Goal: Task Accomplishment & Management: Use online tool/utility

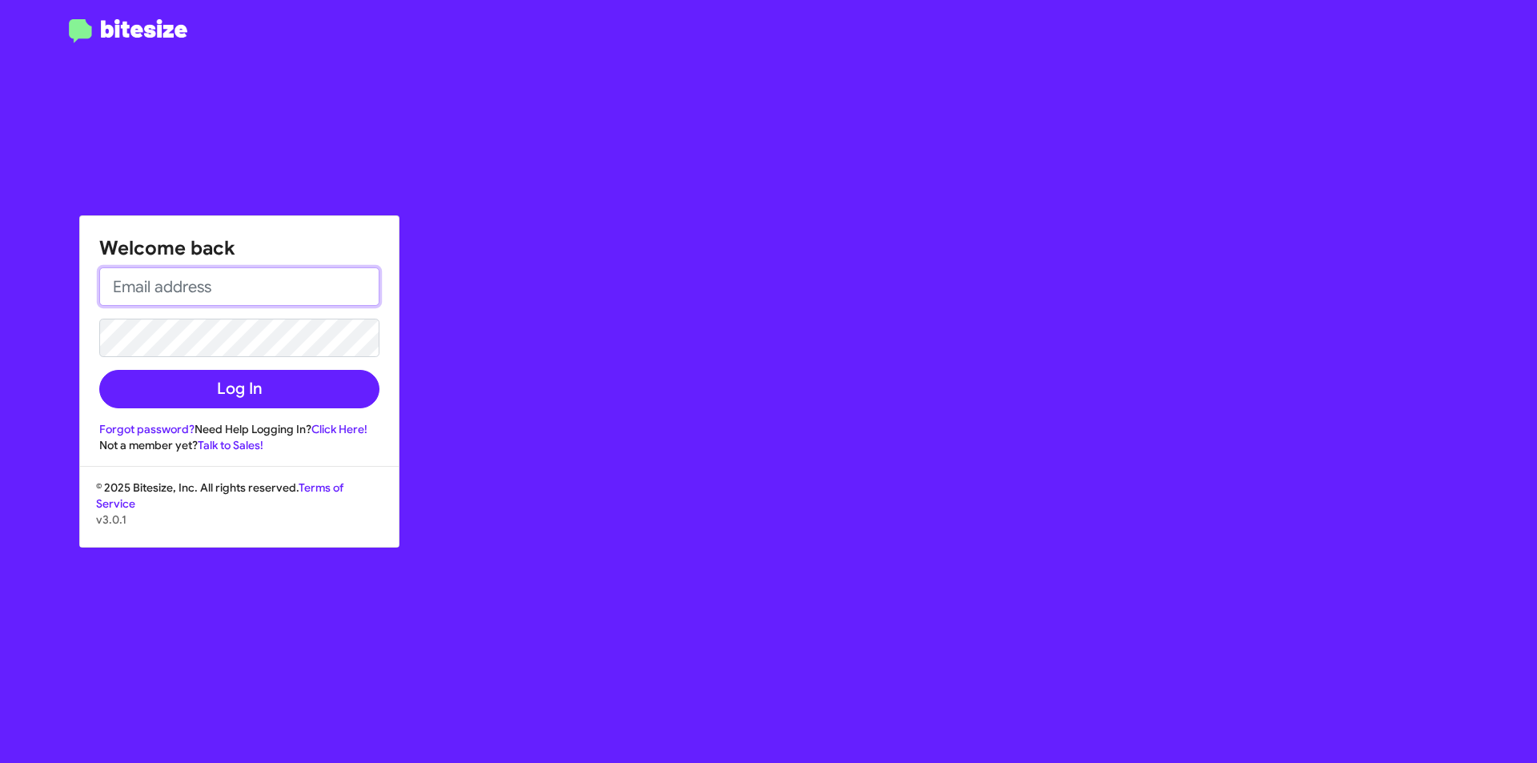
click at [229, 281] on input "email" at bounding box center [239, 286] width 280 height 38
type input "[EMAIL_ADDRESS][DOMAIN_NAME]"
click at [99, 370] on button "Log In" at bounding box center [239, 389] width 280 height 38
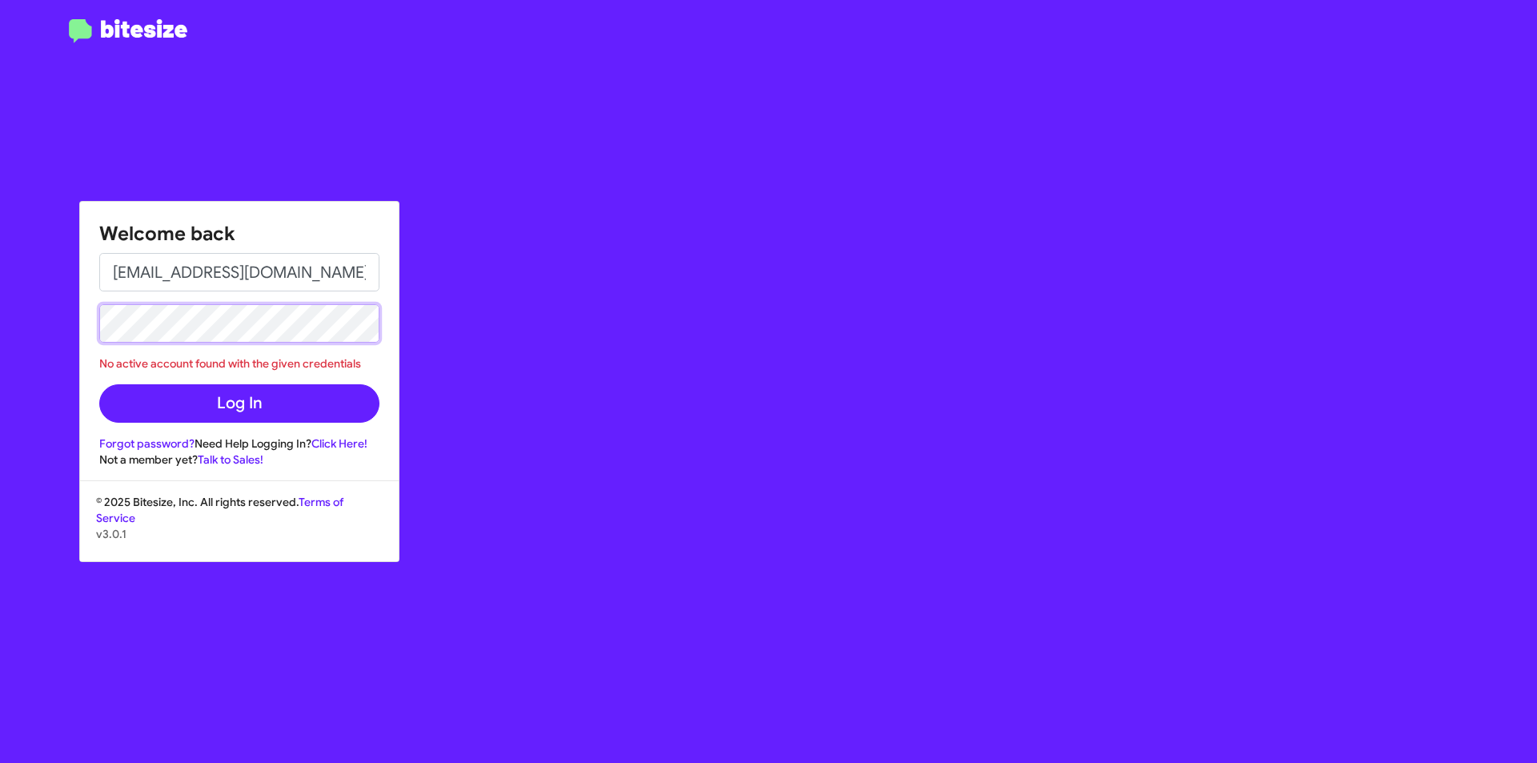
click at [99, 384] on button "Log In" at bounding box center [239, 403] width 280 height 38
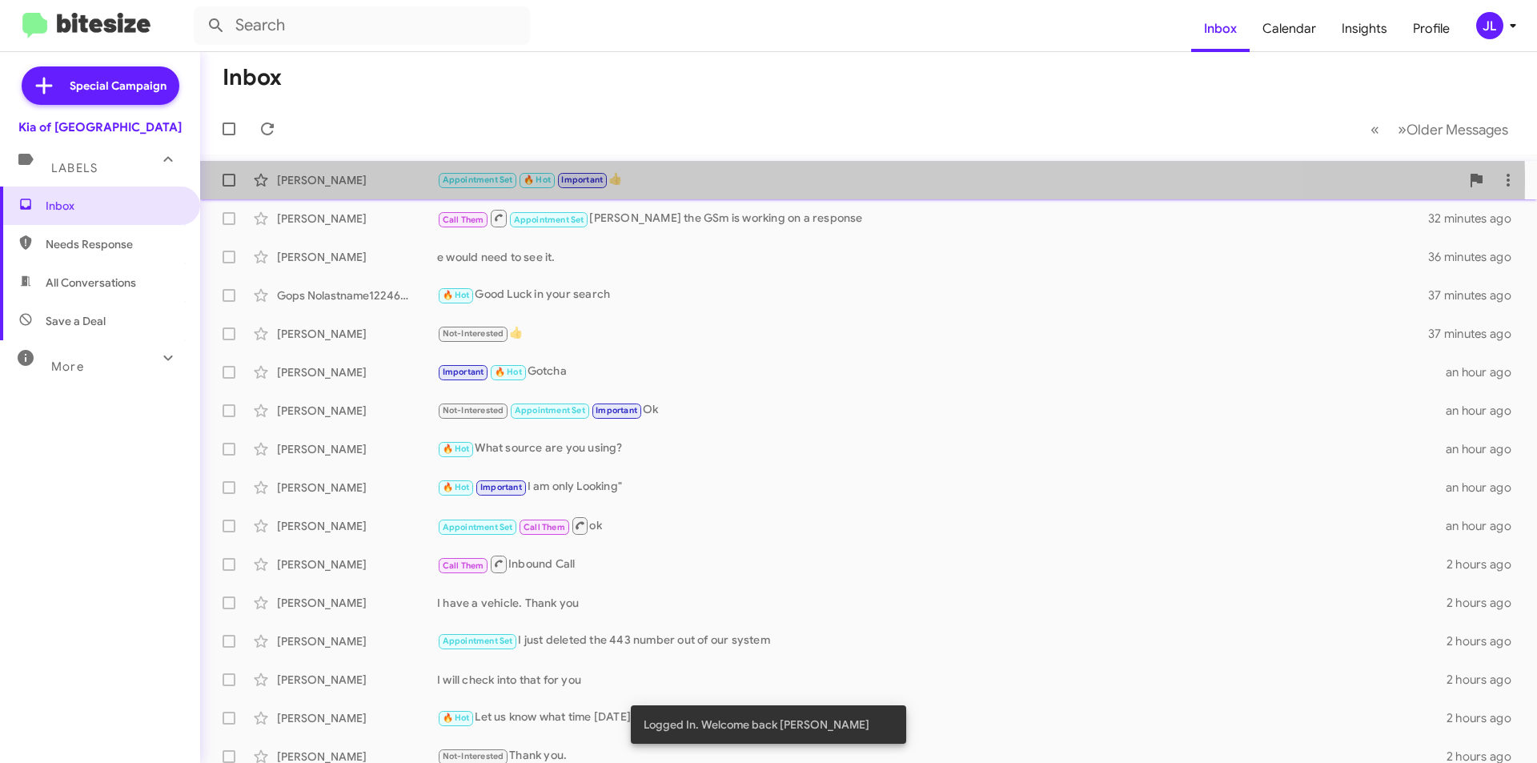
click at [701, 182] on div "Appointment Set 🔥 Hot Important 👍" at bounding box center [948, 180] width 1023 height 18
